Goal: Find specific page/section: Find specific page/section

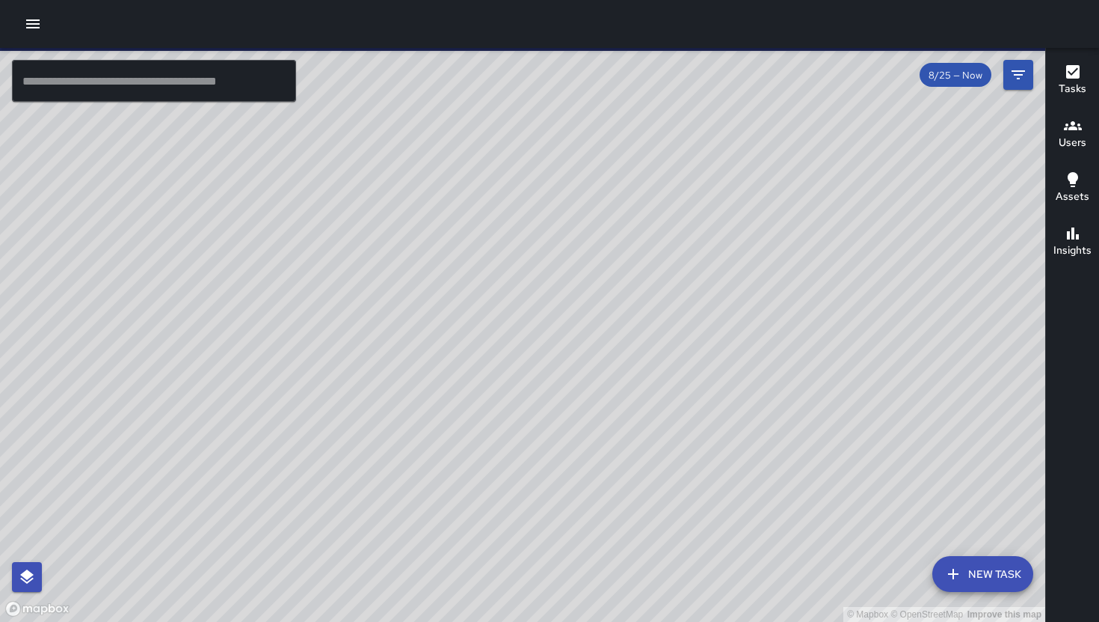
click at [1066, 135] on h6 "Users" at bounding box center [1073, 143] width 28 height 16
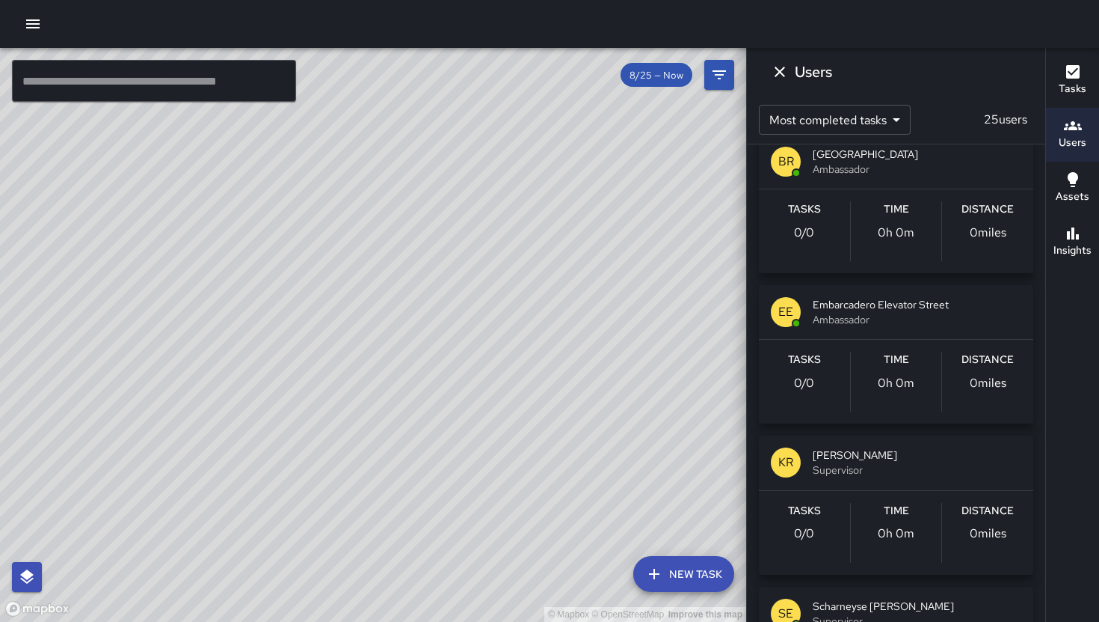
scroll to position [1978, 0]
